Goal: Information Seeking & Learning: Learn about a topic

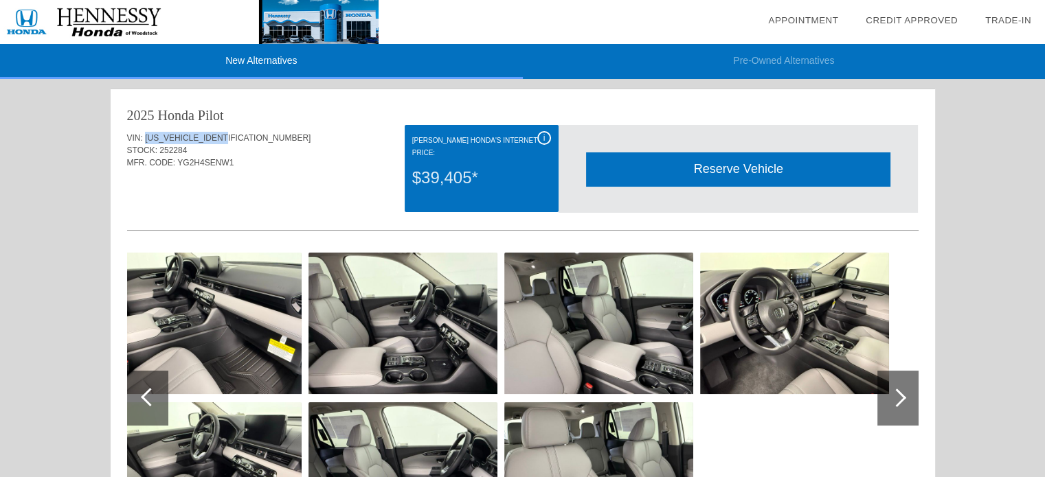
drag, startPoint x: 238, startPoint y: 134, endPoint x: 144, endPoint y: 134, distance: 94.1
click at [144, 134] on div "VIN: [US_VEHICLE_IDENTIFICATION_NUMBER]" at bounding box center [522, 138] width 791 height 12
copy span "[US_VEHICLE_IDENTIFICATION_NUMBER]"
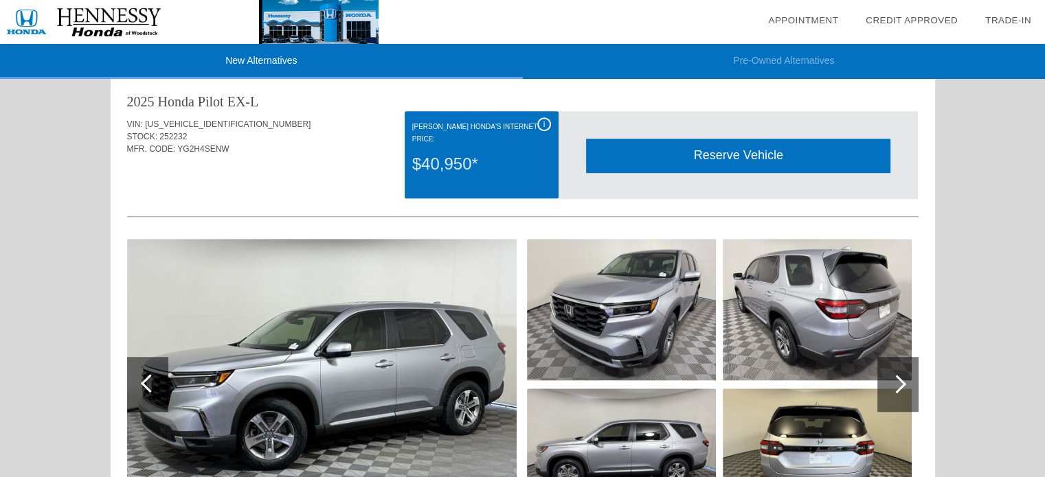
scroll to position [824, 0]
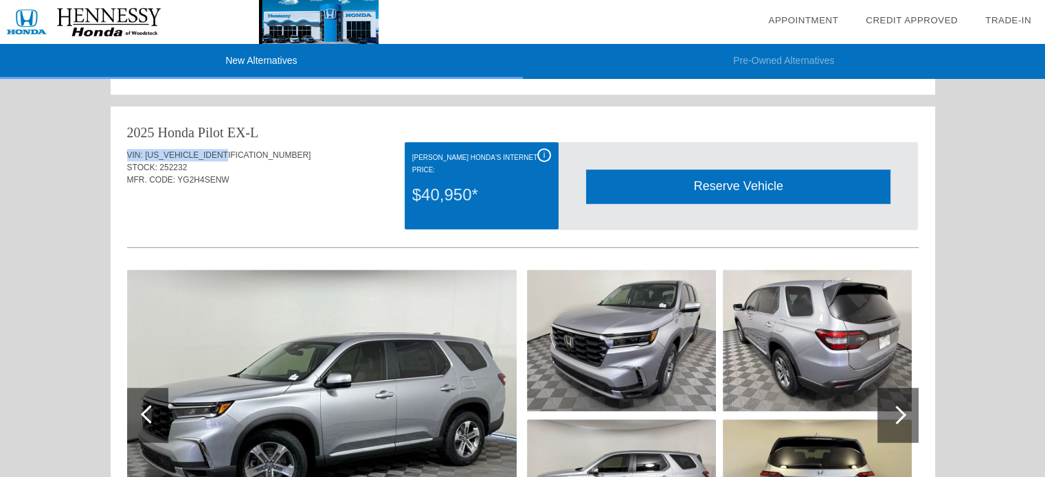
drag, startPoint x: 126, startPoint y: 153, endPoint x: 249, endPoint y: 157, distance: 122.3
click at [249, 157] on div "VIN: [US_VEHICLE_IDENTIFICATION_NUMBER]" at bounding box center [522, 155] width 791 height 12
copy div "VIN: [US_VEHICLE_IDENTIFICATION_NUMBER]"
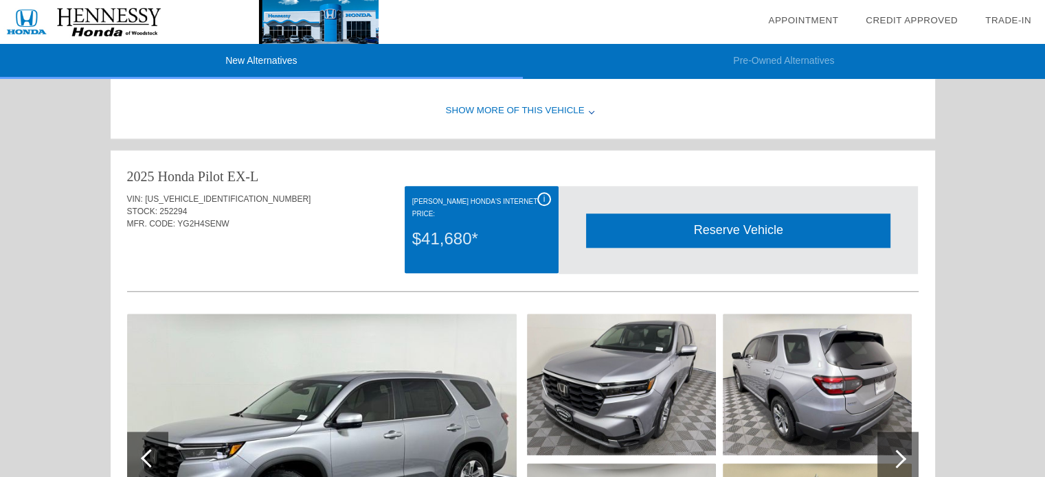
scroll to position [1305, 0]
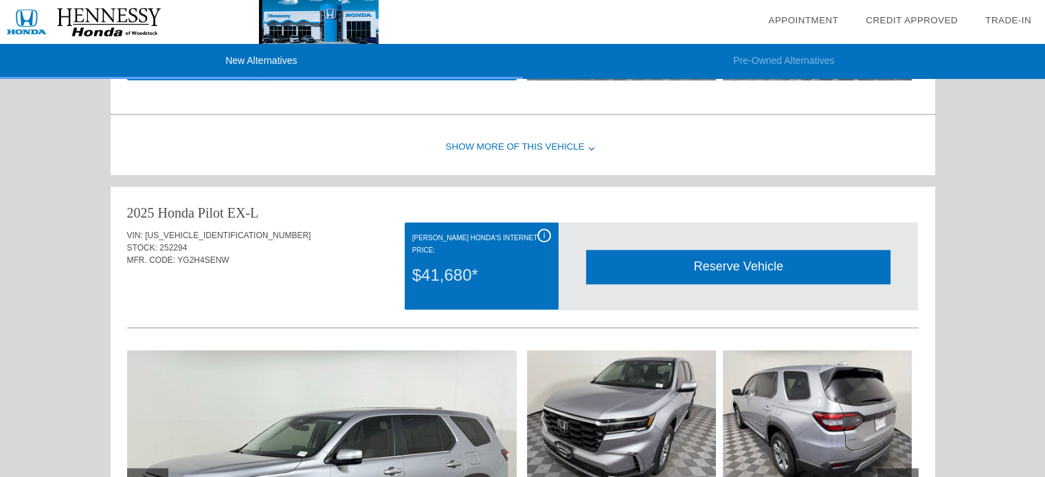
click at [168, 229] on div "VIN: [US_VEHICLE_IDENTIFICATION_NUMBER]" at bounding box center [522, 235] width 791 height 12
click at [167, 216] on div "2025 Honda Pilot" at bounding box center [175, 212] width 97 height 19
click at [453, 259] on div "$41,680*" at bounding box center [481, 276] width 139 height 36
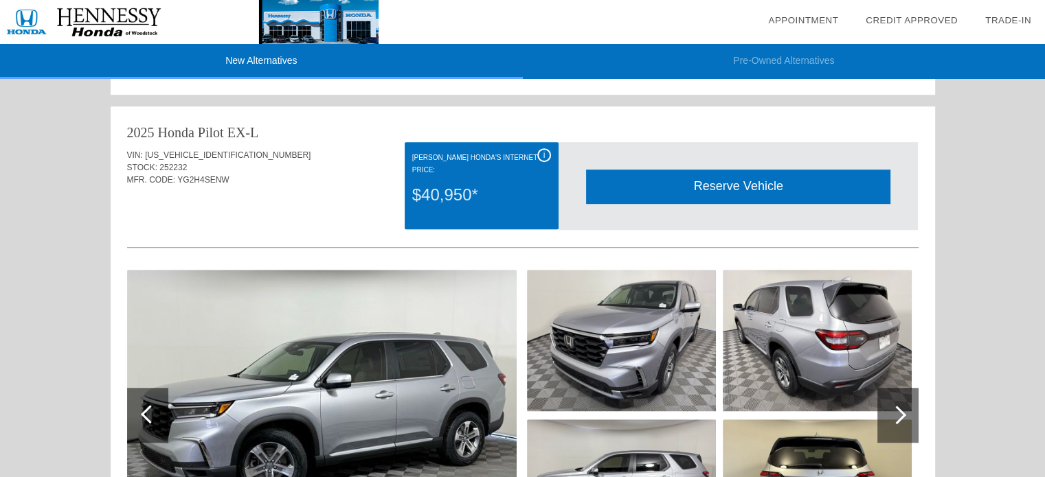
click at [92, 25] on img at bounding box center [189, 22] width 378 height 44
